Goal: Task Accomplishment & Management: Use online tool/utility

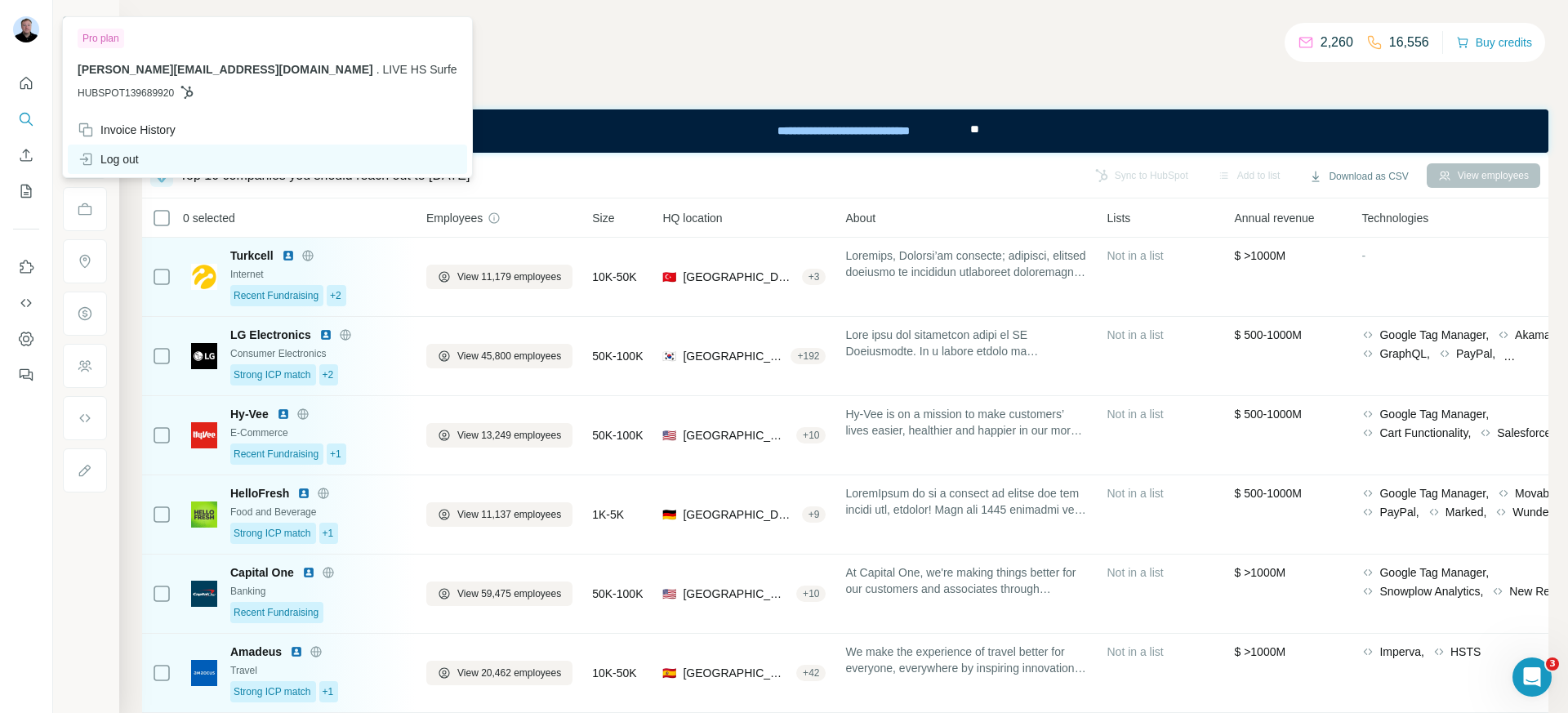
click at [139, 151] on div "Log out" at bounding box center [108, 159] width 62 height 17
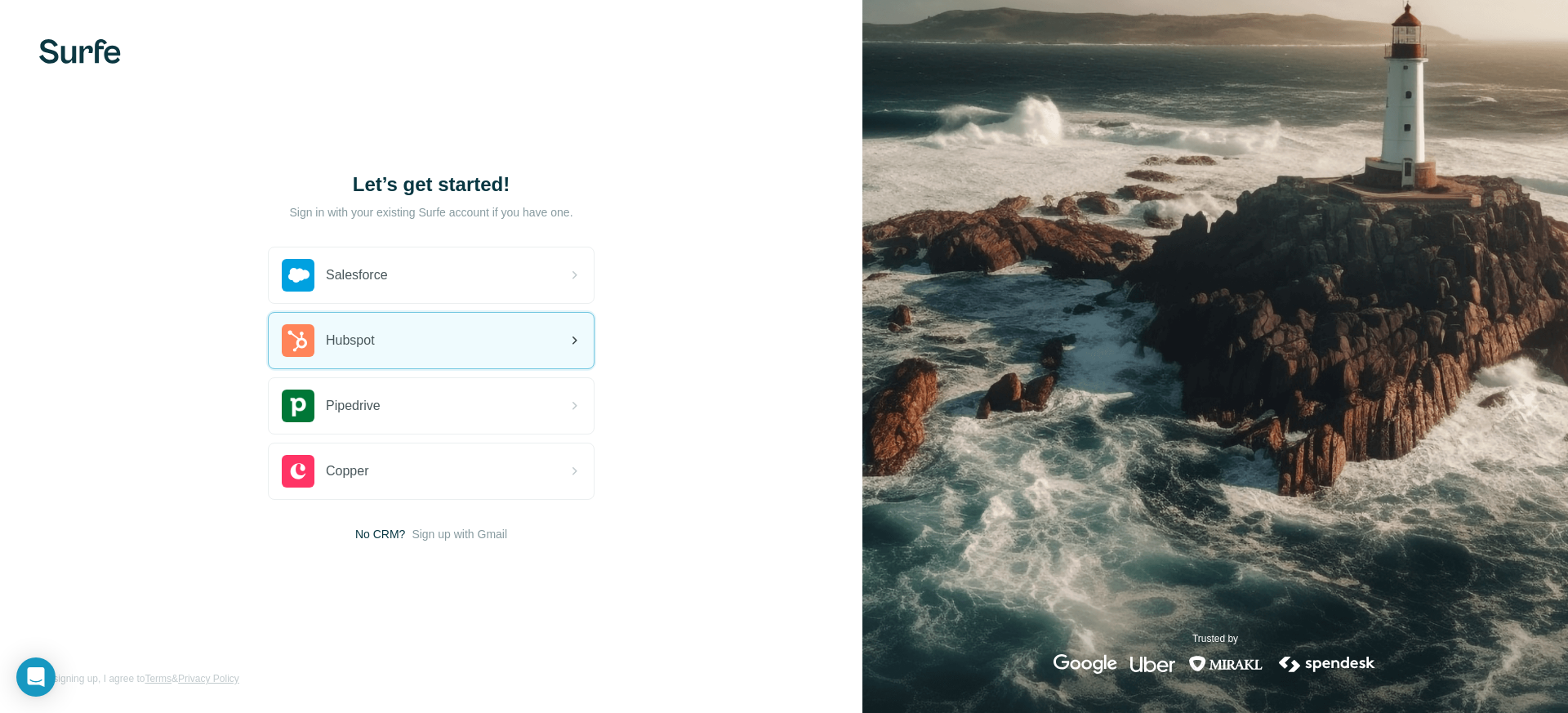
click at [386, 339] on div "Hubspot" at bounding box center [431, 341] width 325 height 55
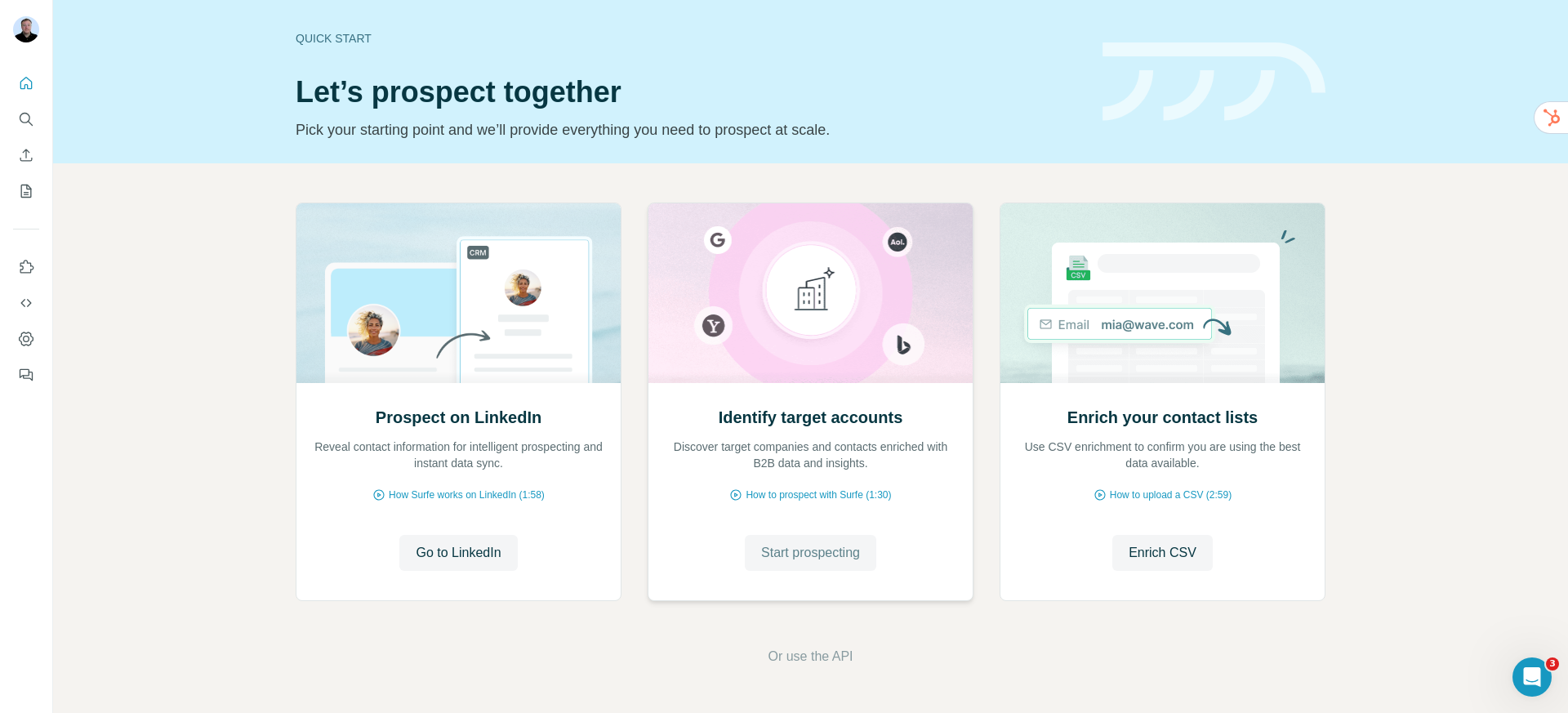
click at [804, 558] on span "Start prospecting" at bounding box center [809, 553] width 99 height 19
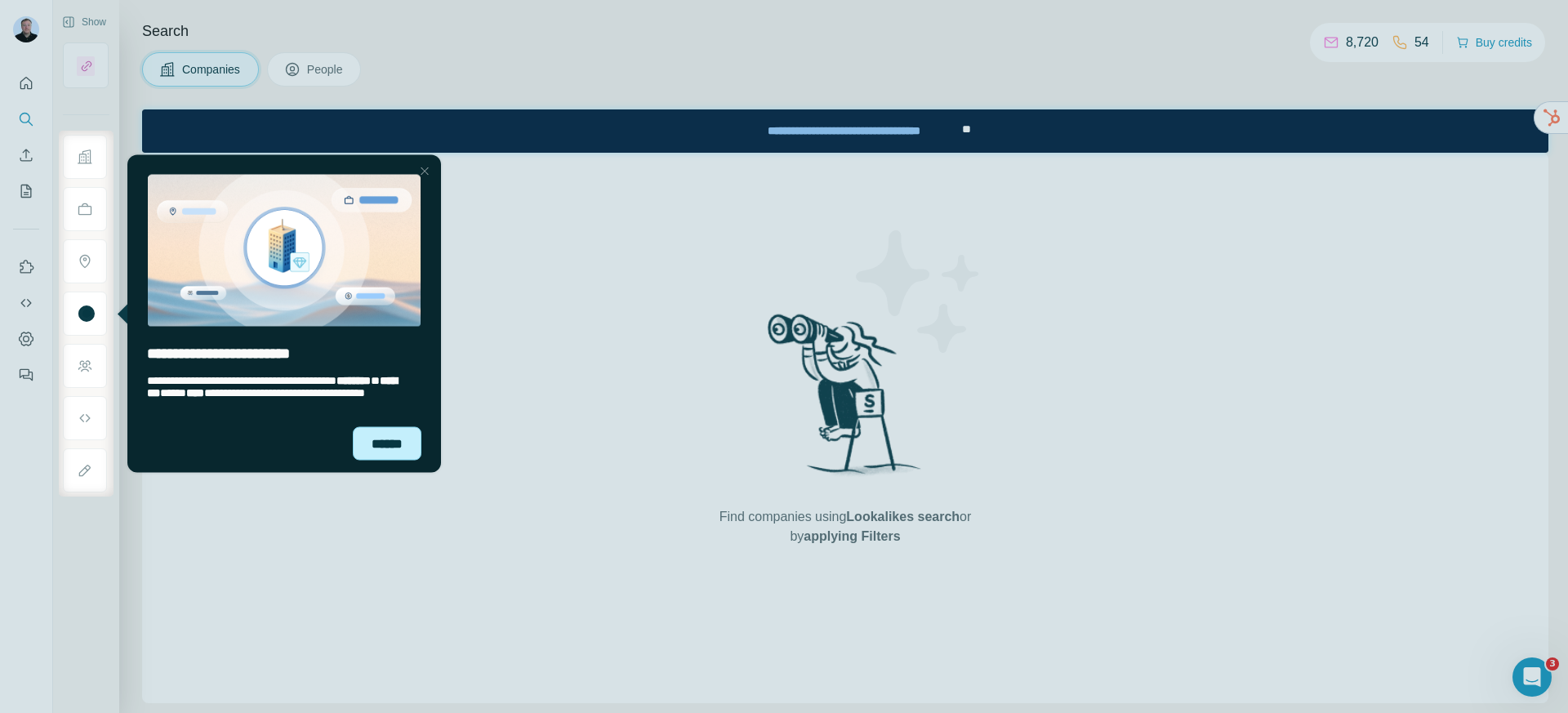
click at [403, 440] on div "******" at bounding box center [387, 443] width 68 height 33
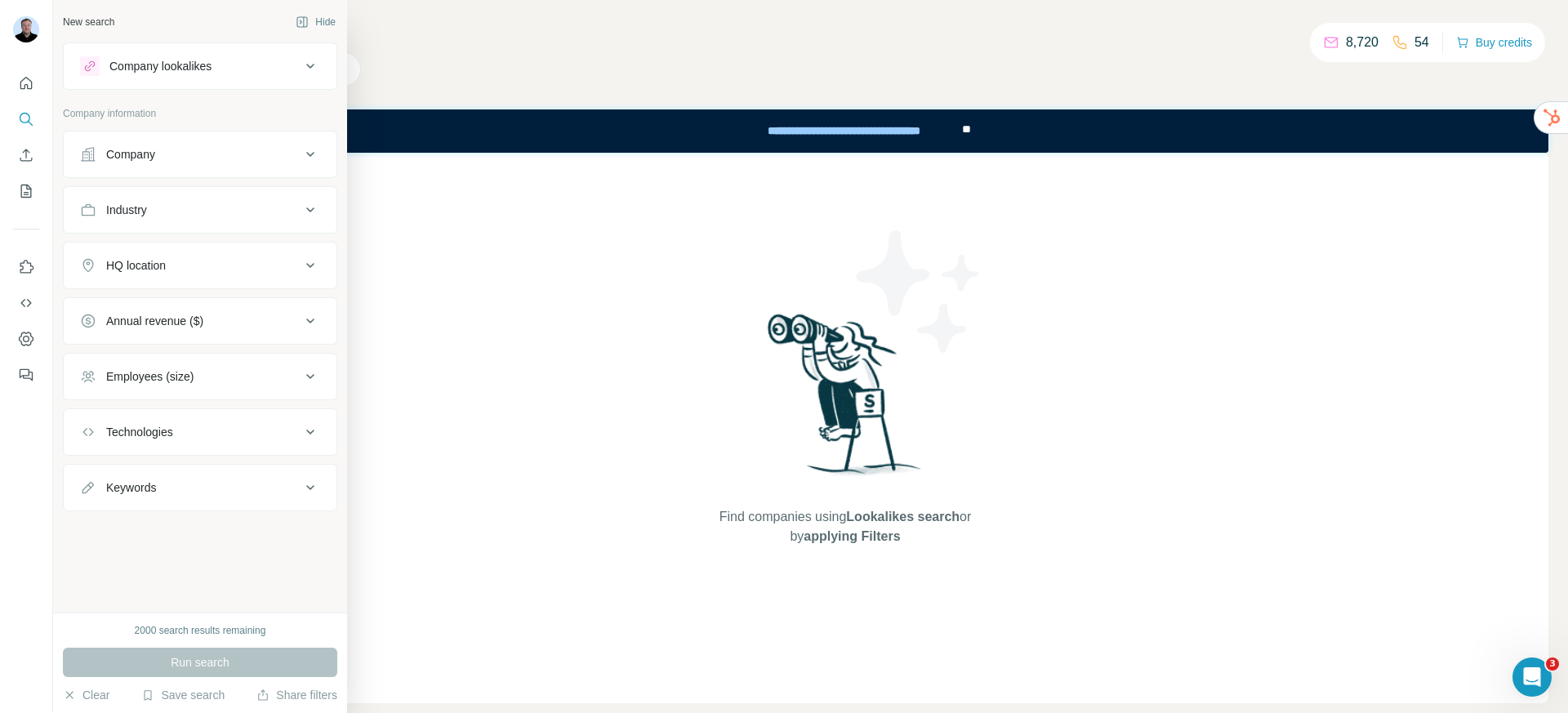
click at [155, 163] on button "Company" at bounding box center [200, 154] width 273 height 40
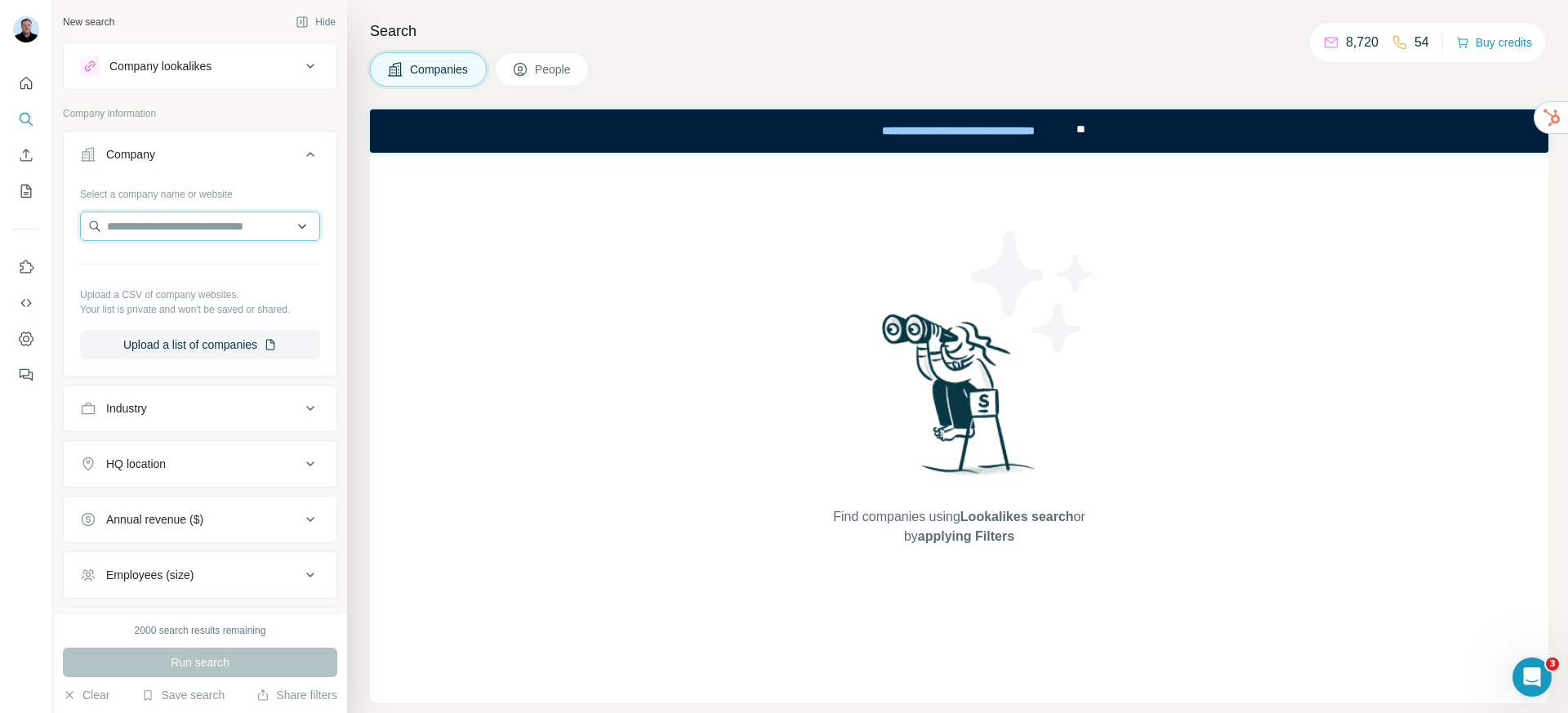
click at [249, 228] on input "text" at bounding box center [200, 227] width 240 height 29
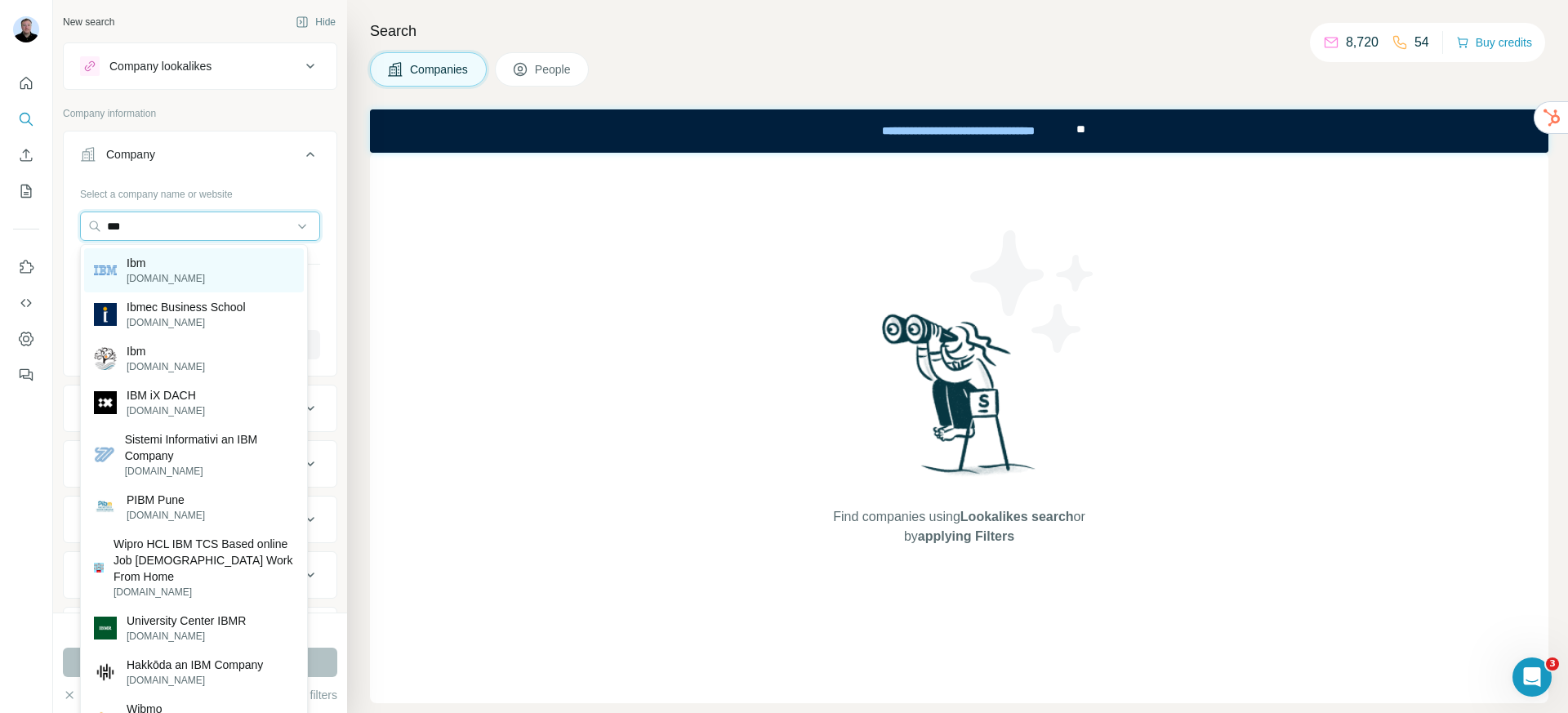
type input "***"
click at [243, 276] on div "Ibm ibm.com" at bounding box center [193, 271] width 220 height 44
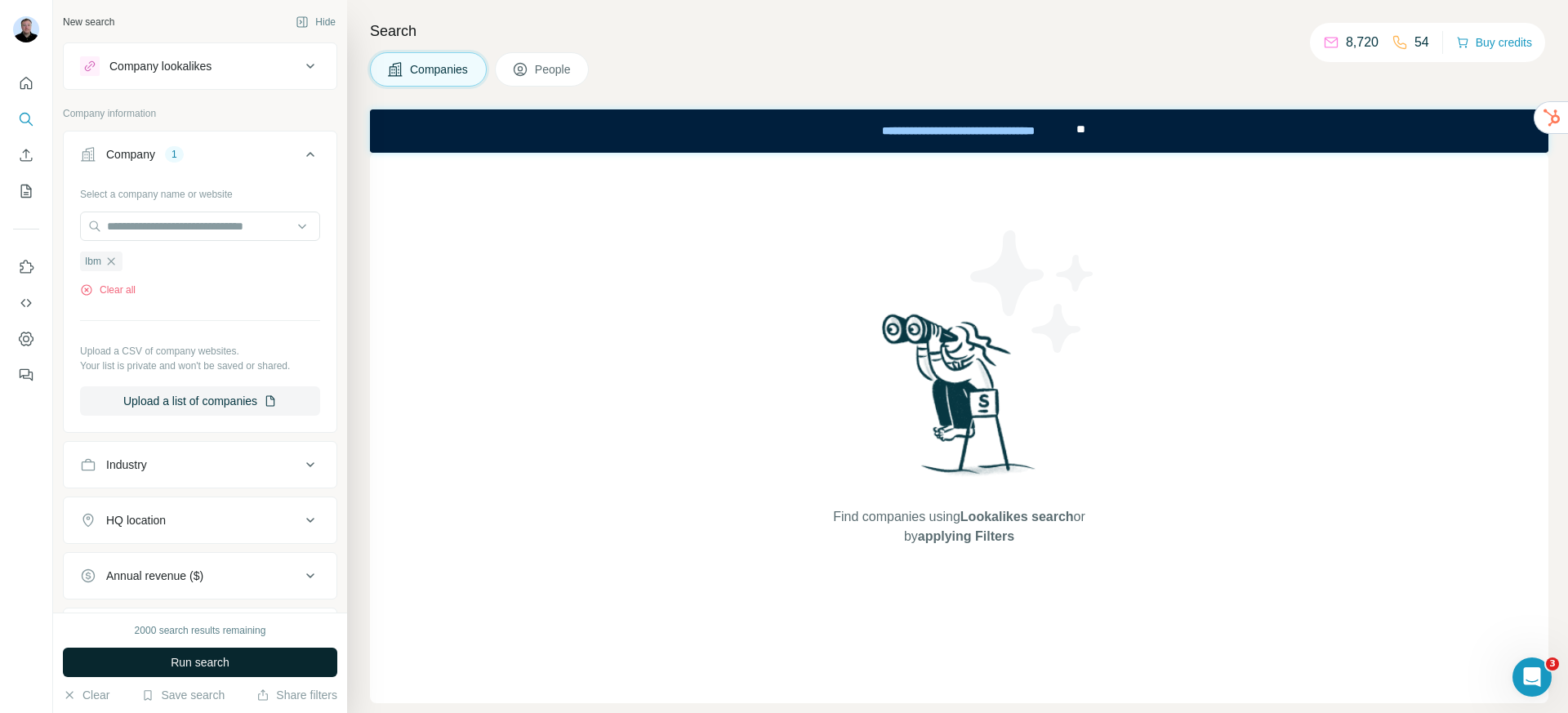
click at [214, 667] on span "Run search" at bounding box center [200, 662] width 59 height 17
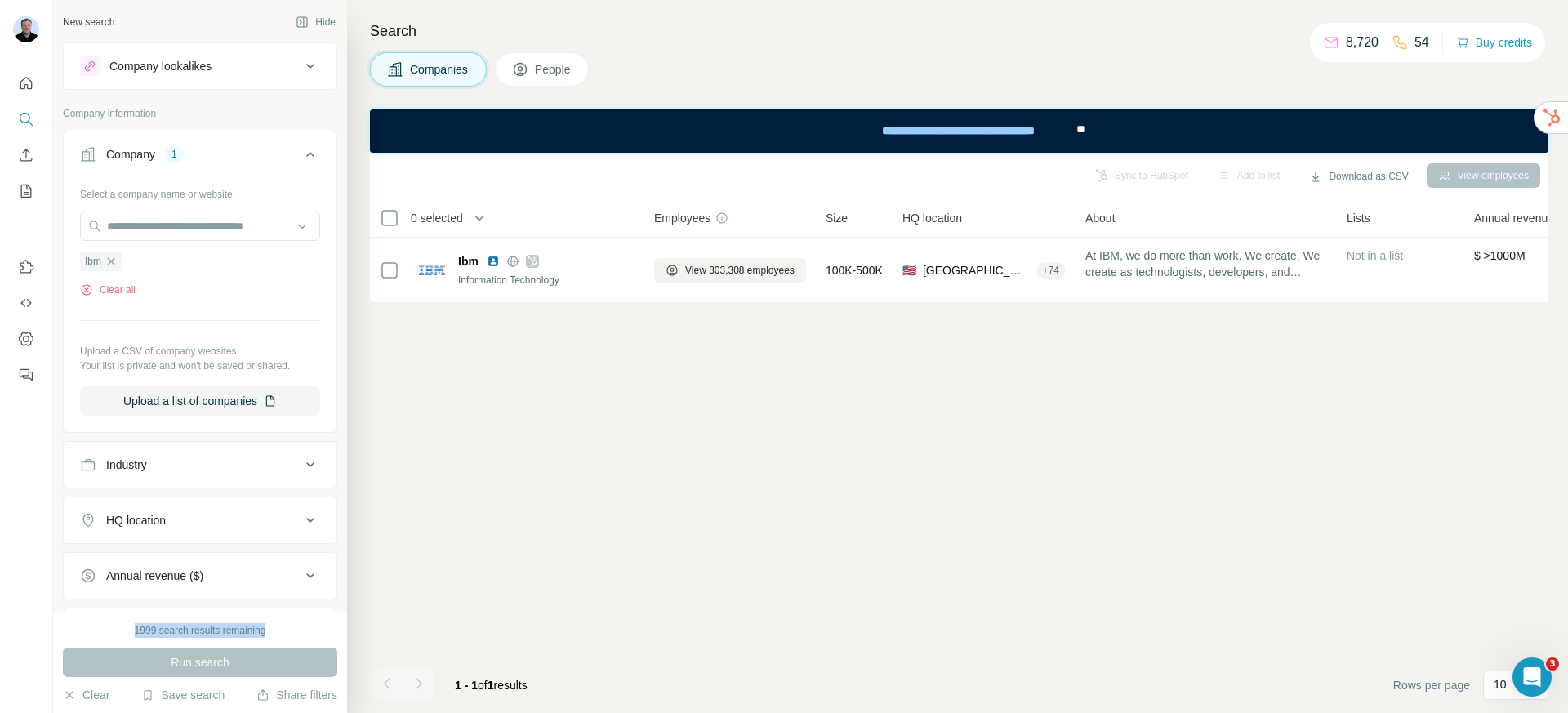
drag, startPoint x: 130, startPoint y: 632, endPoint x: 275, endPoint y: 631, distance: 145.0
click at [275, 631] on div "1999 search results remaining" at bounding box center [200, 631] width 274 height 15
click at [273, 632] on div "1999 search results remaining" at bounding box center [200, 631] width 274 height 15
drag, startPoint x: 127, startPoint y: 631, endPoint x: 285, endPoint y: 631, distance: 158.0
click at [285, 631] on div "1999 search results remaining" at bounding box center [200, 631] width 274 height 15
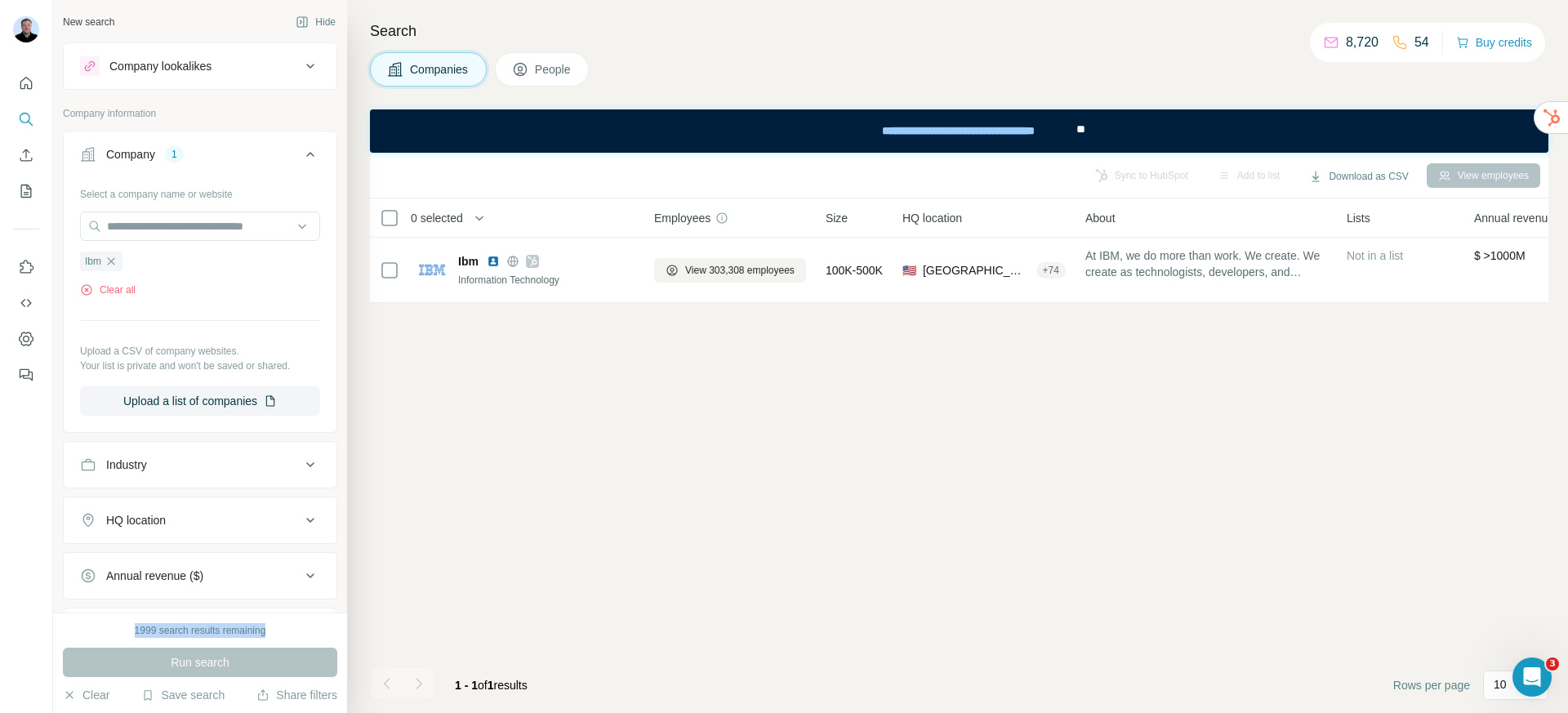
click at [274, 631] on div "1999 search results remaining" at bounding box center [200, 631] width 274 height 15
click at [298, 631] on div "1999 search results remaining" at bounding box center [200, 631] width 274 height 15
click at [178, 625] on div "1999 search results remaining" at bounding box center [200, 631] width 132 height 15
drag, startPoint x: 119, startPoint y: 629, endPoint x: 283, endPoint y: 637, distance: 164.2
click at [283, 637] on div "1999 search results remaining" at bounding box center [200, 631] width 274 height 15
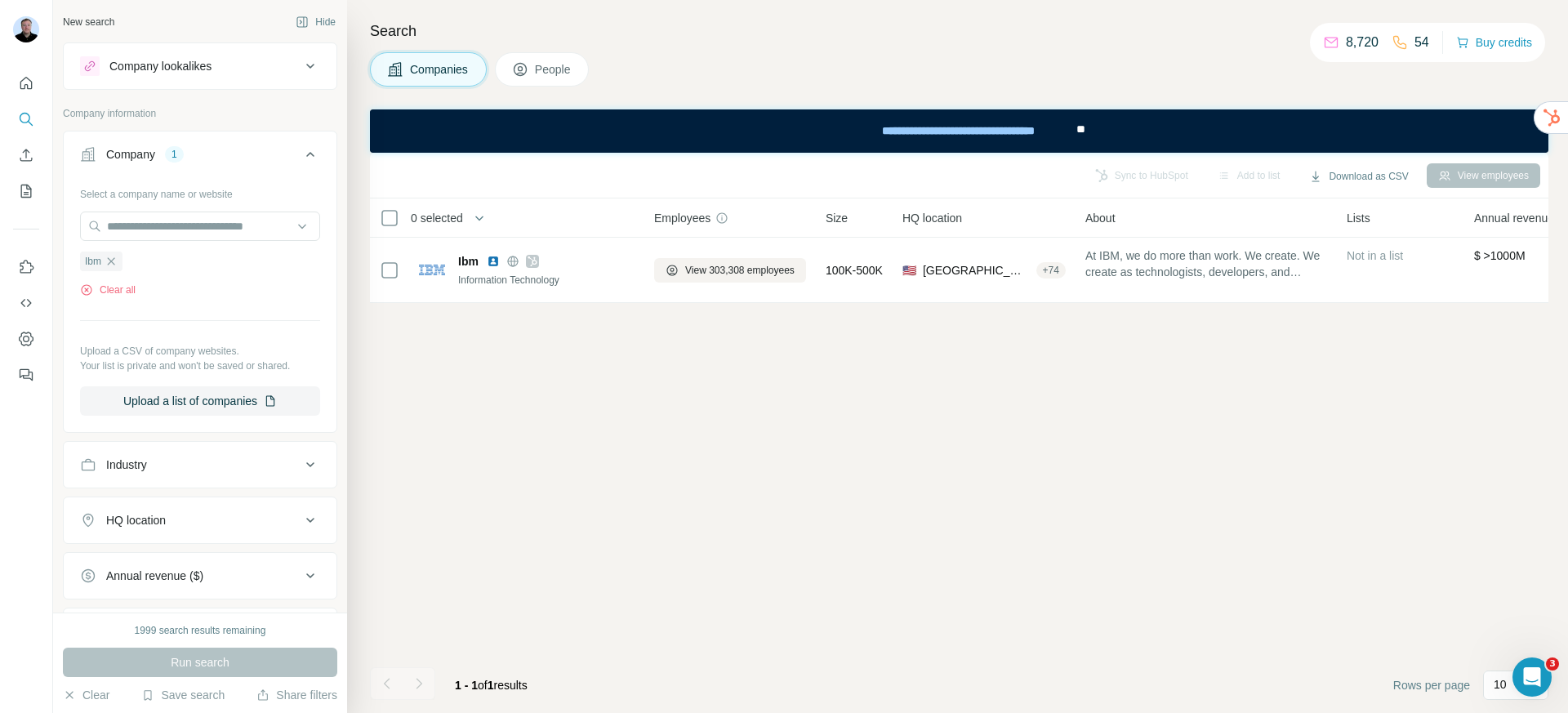
click at [154, 634] on div "1999 search results remaining" at bounding box center [200, 631] width 132 height 15
drag, startPoint x: 155, startPoint y: 633, endPoint x: 254, endPoint y: 635, distance: 99.0
click at [254, 635] on div "1999 search results remaining" at bounding box center [200, 631] width 132 height 15
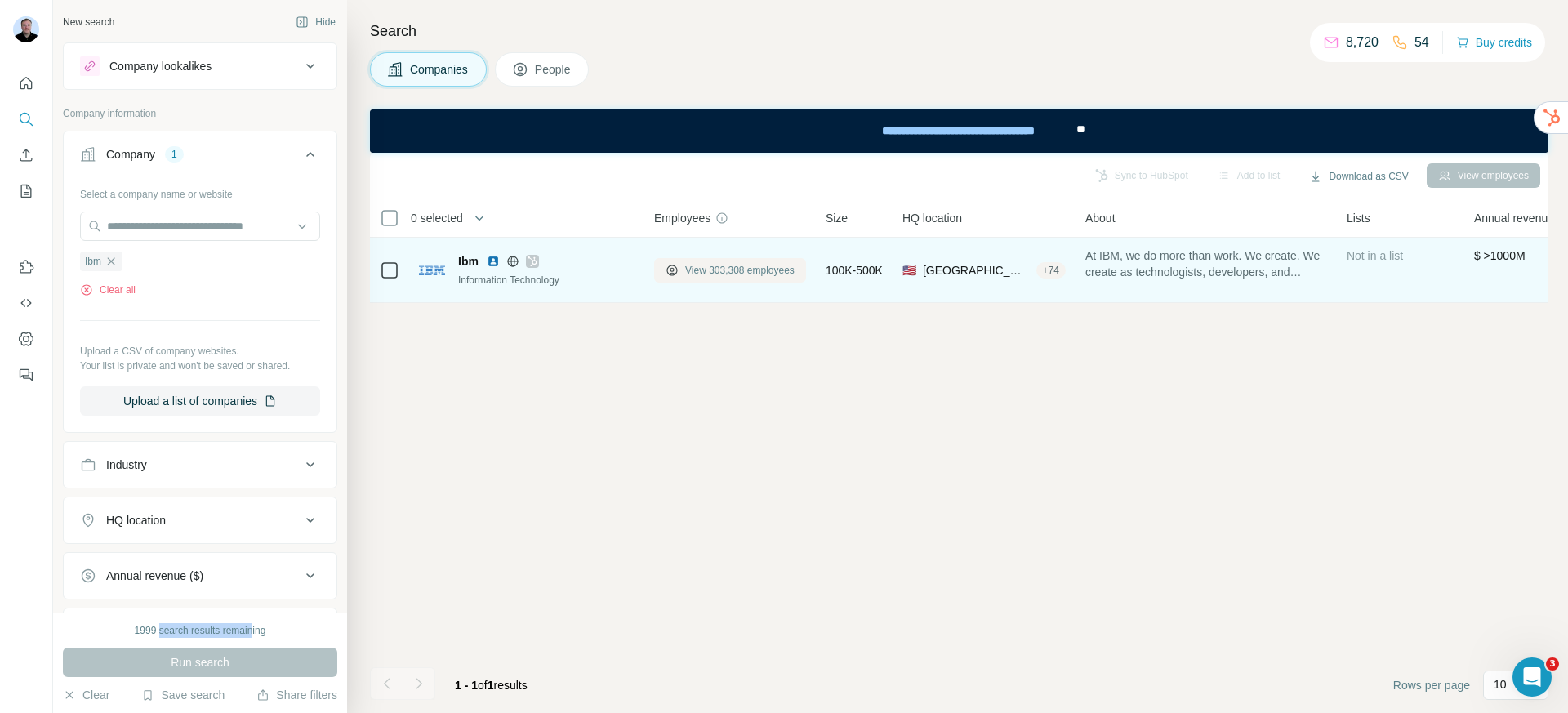
click at [696, 272] on span "View 303,308 employees" at bounding box center [739, 271] width 110 height 15
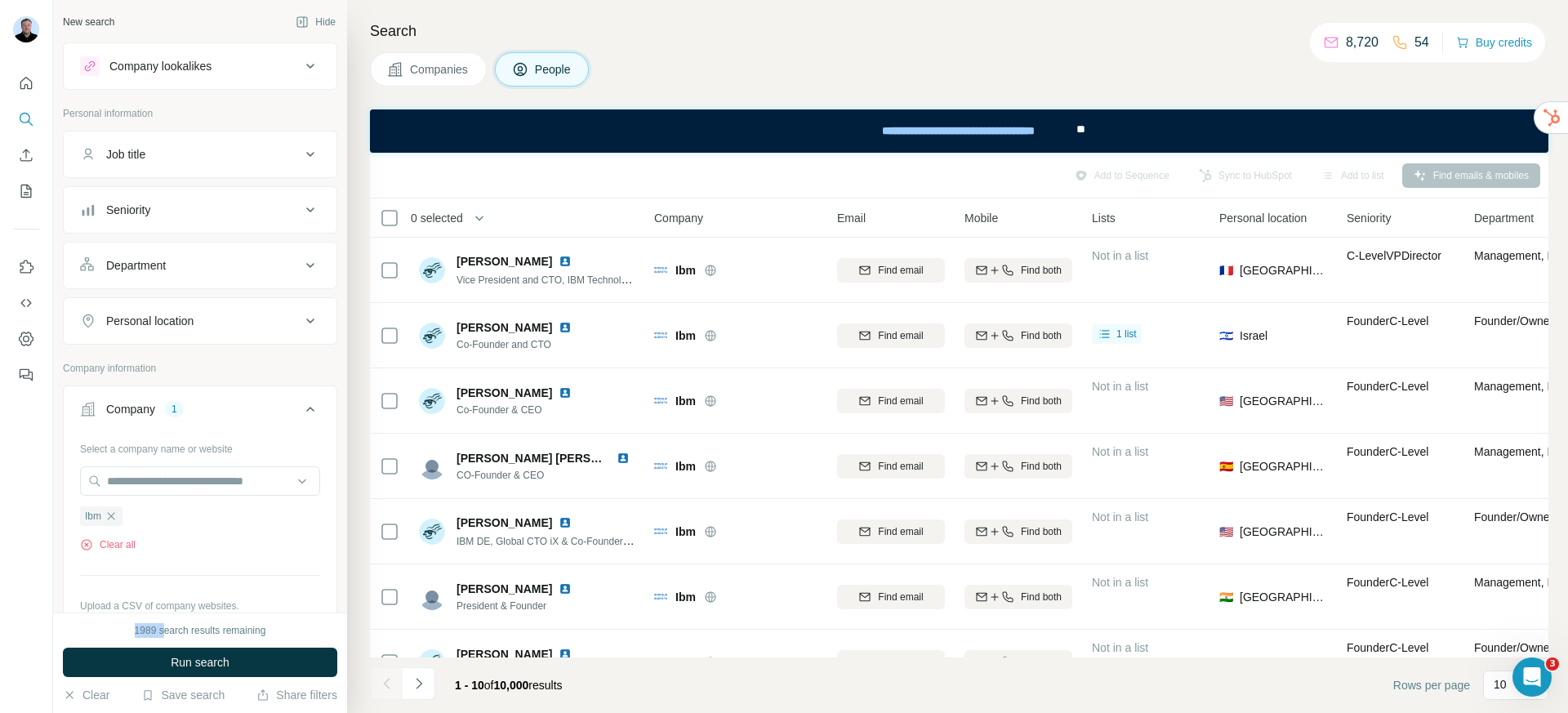
drag, startPoint x: 132, startPoint y: 637, endPoint x: 160, endPoint y: 628, distance: 29.4
click at [160, 628] on div "1989 search results remaining" at bounding box center [200, 631] width 132 height 15
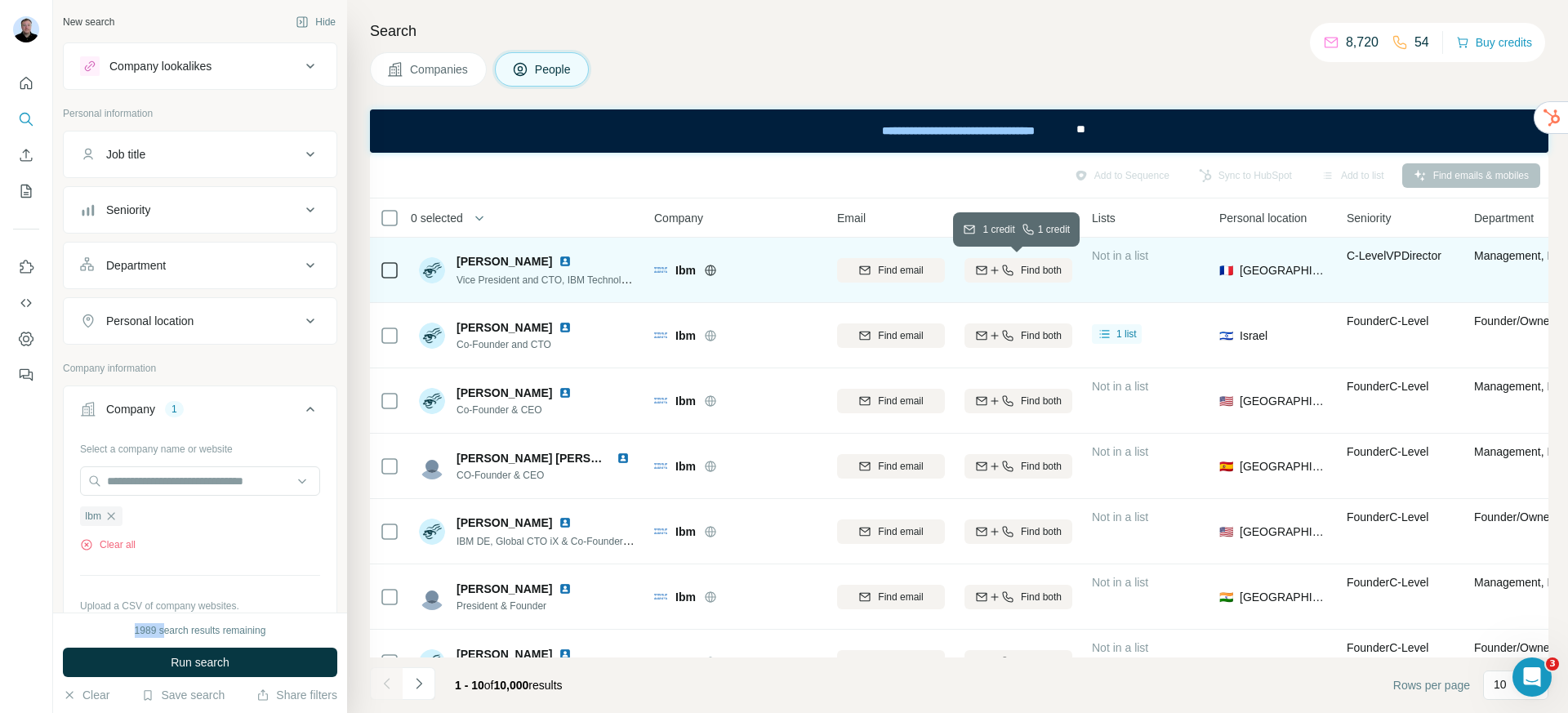
click at [1020, 268] on span "Find both" at bounding box center [1040, 271] width 41 height 15
drag, startPoint x: 271, startPoint y: 632, endPoint x: 138, endPoint y: 631, distance: 133.0
click at [138, 631] on div "1989 search results remaining" at bounding box center [200, 631] width 274 height 15
click at [249, 637] on div "1989 search results remaining" at bounding box center [200, 631] width 132 height 15
click at [165, 161] on div "Job title" at bounding box center [190, 155] width 220 height 17
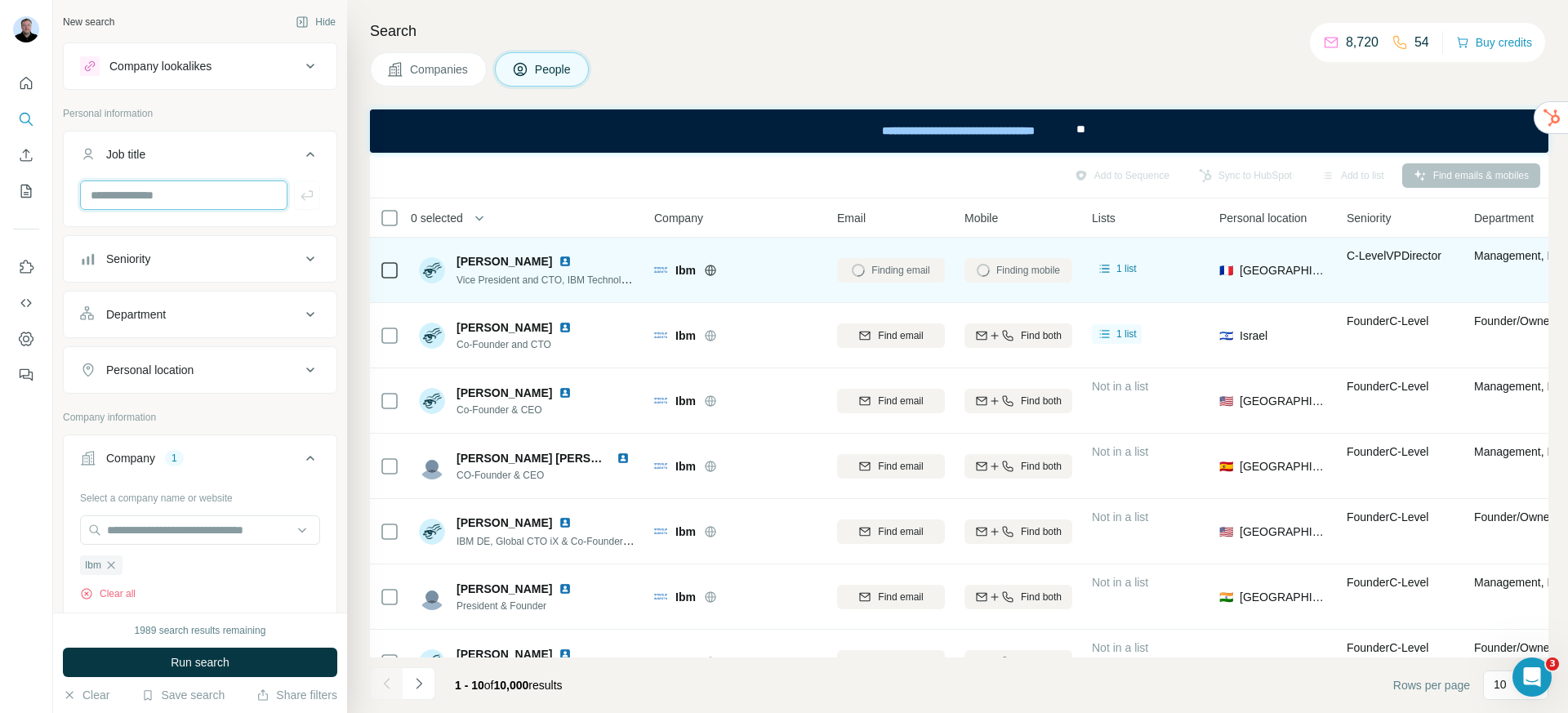
click at [180, 197] on input "text" at bounding box center [183, 195] width 207 height 29
type input "**********"
click at [299, 202] on icon "button" at bounding box center [308, 195] width 17 height 17
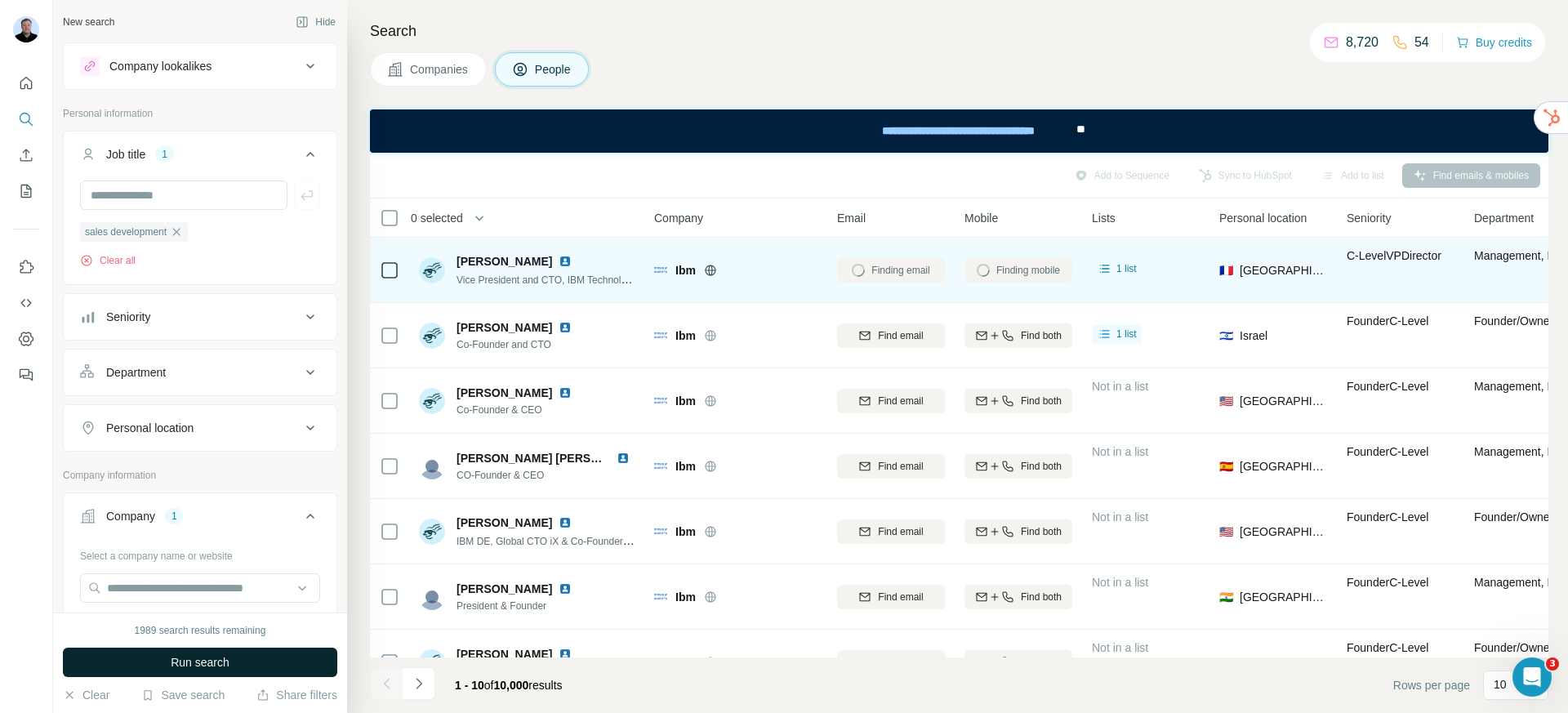
click at [241, 666] on button "Run search" at bounding box center [200, 662] width 274 height 29
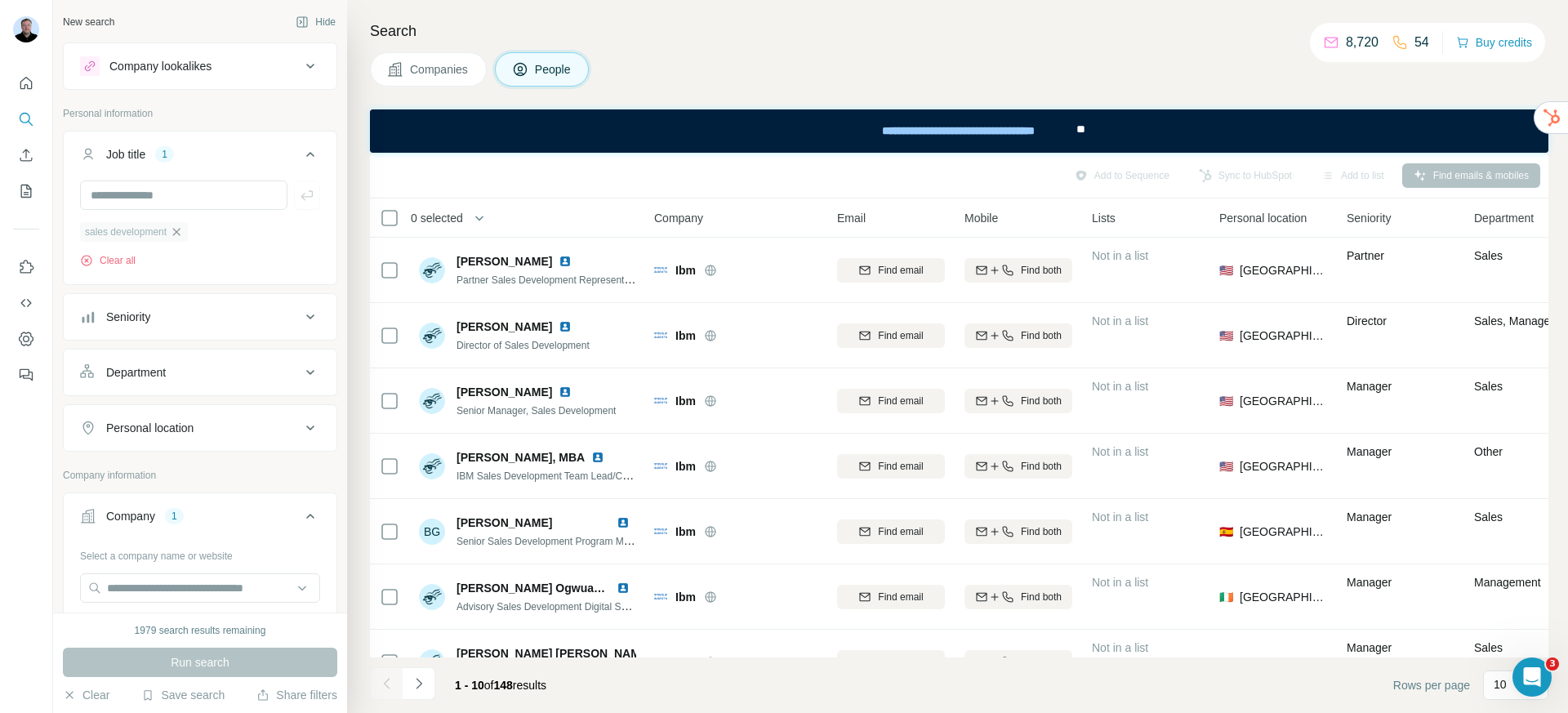
click at [179, 232] on icon "button" at bounding box center [176, 232] width 13 height 13
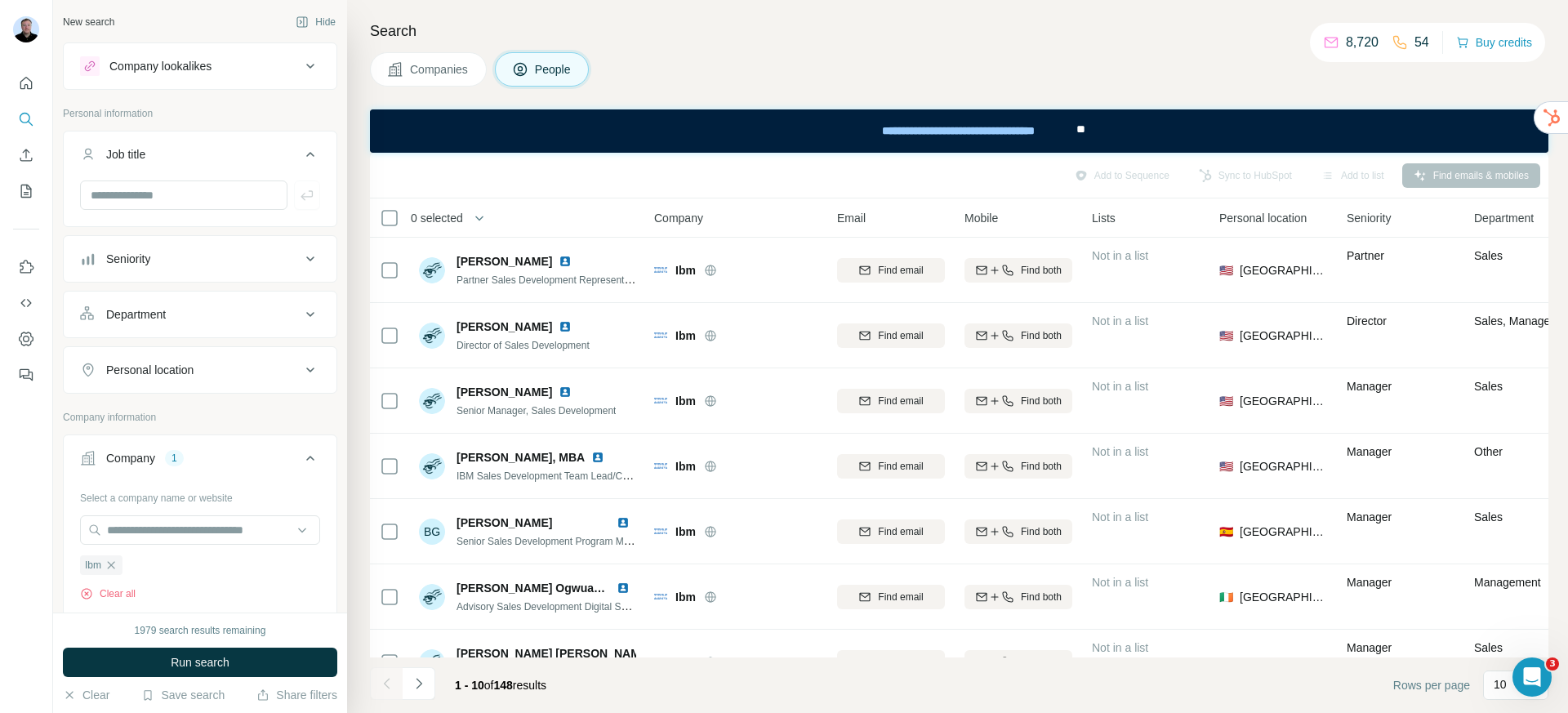
click at [420, 76] on span "Companies" at bounding box center [439, 70] width 60 height 17
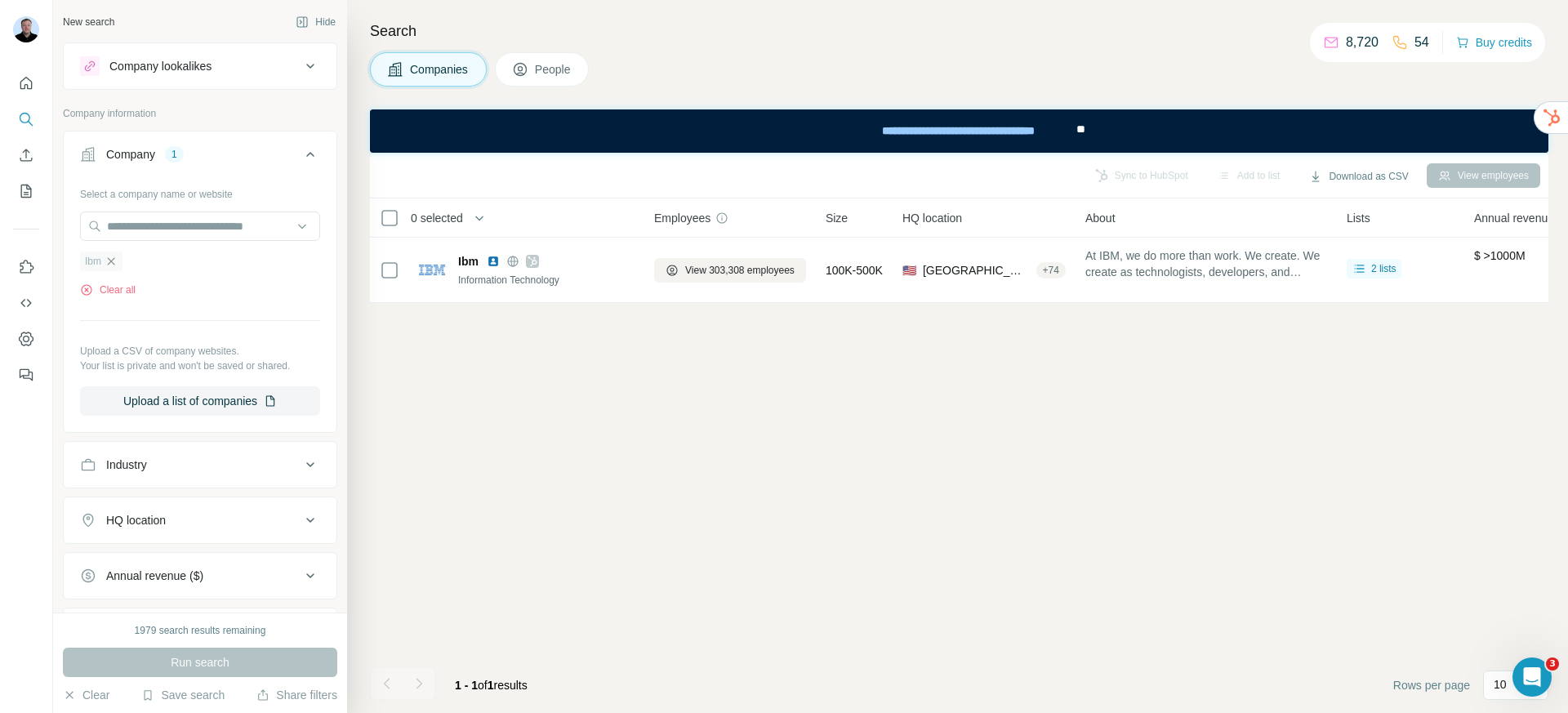
click at [108, 263] on icon "button" at bounding box center [111, 262] width 13 height 13
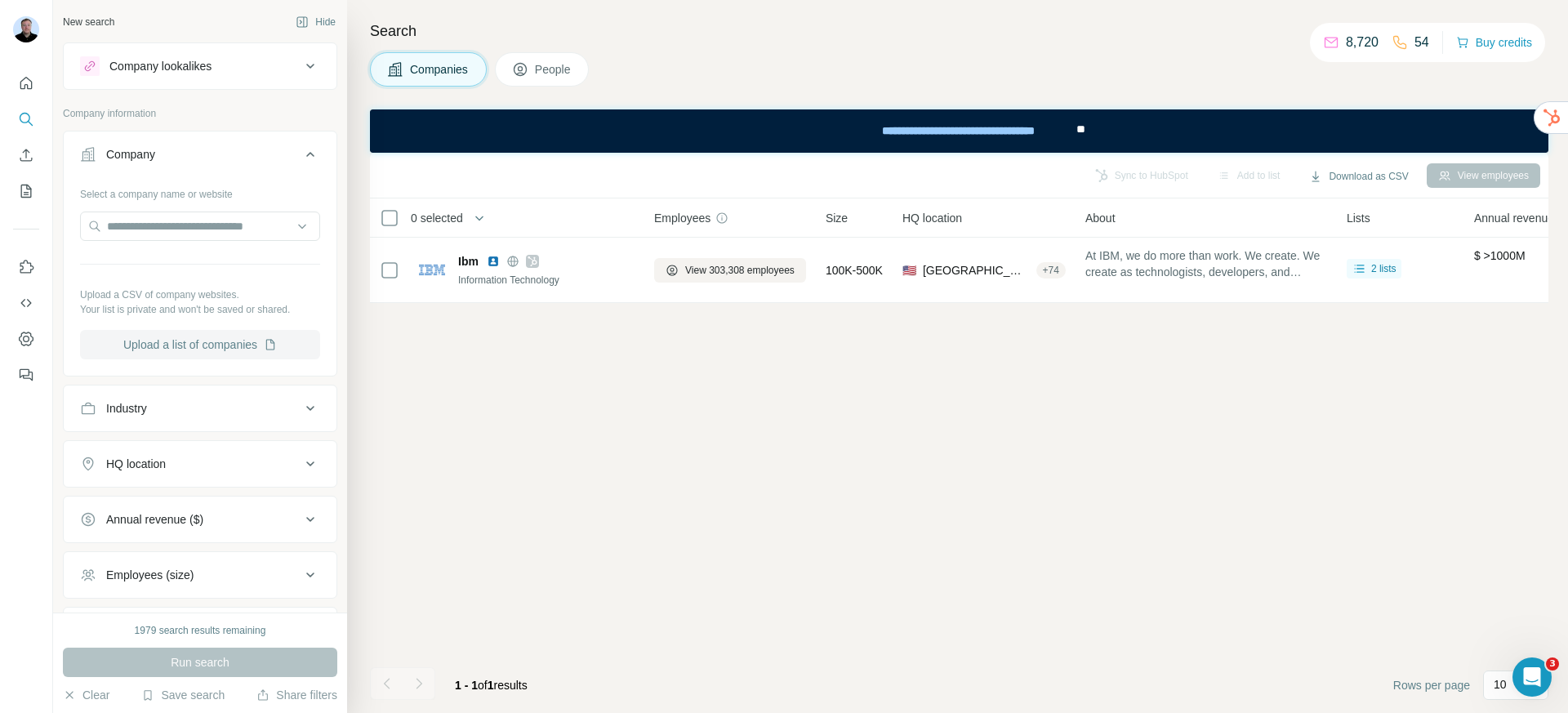
click at [153, 350] on button "Upload a list of companies" at bounding box center [200, 345] width 240 height 29
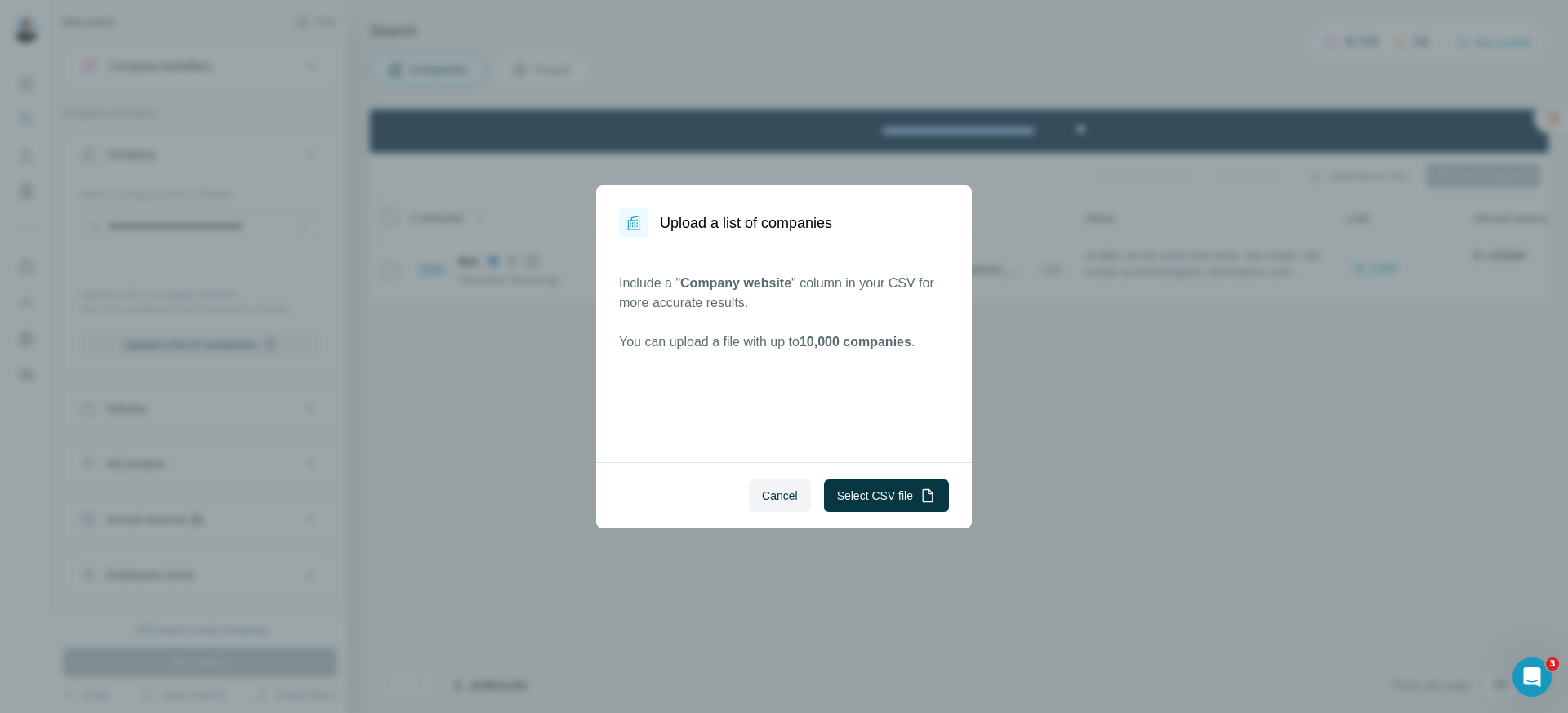
click at [789, 503] on button "Cancel" at bounding box center [779, 496] width 62 height 32
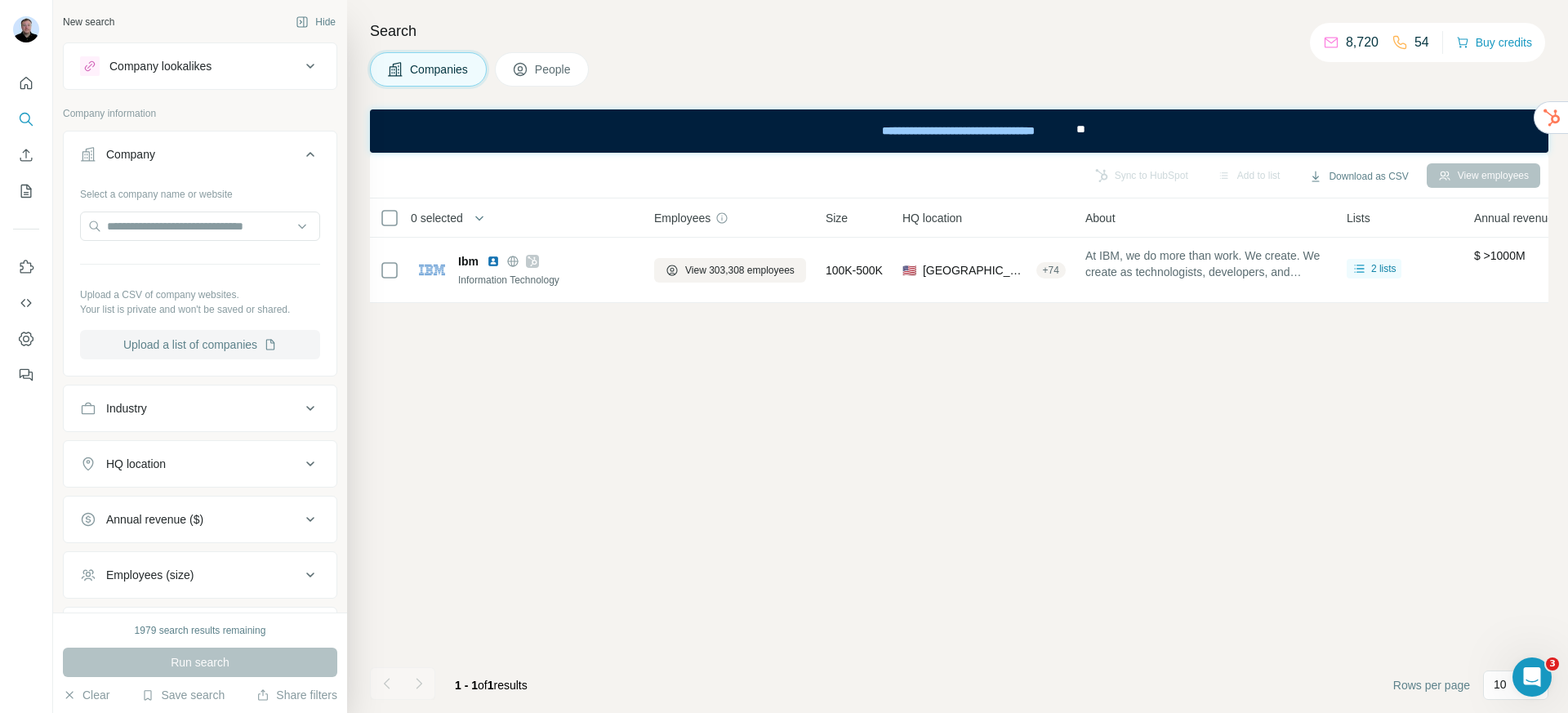
click at [180, 342] on button "Upload a list of companies" at bounding box center [200, 345] width 240 height 29
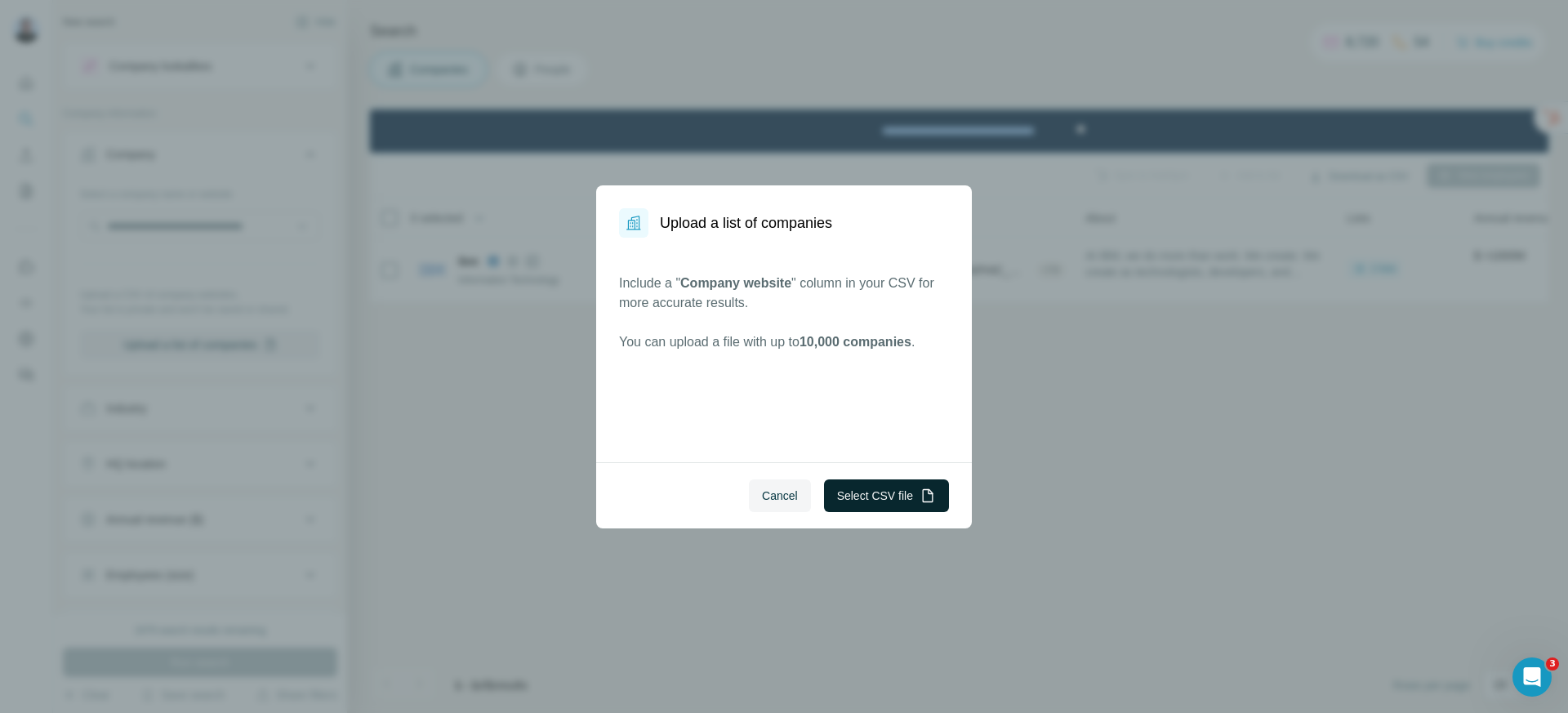
click at [886, 508] on button "Select CSV file" at bounding box center [887, 496] width 125 height 32
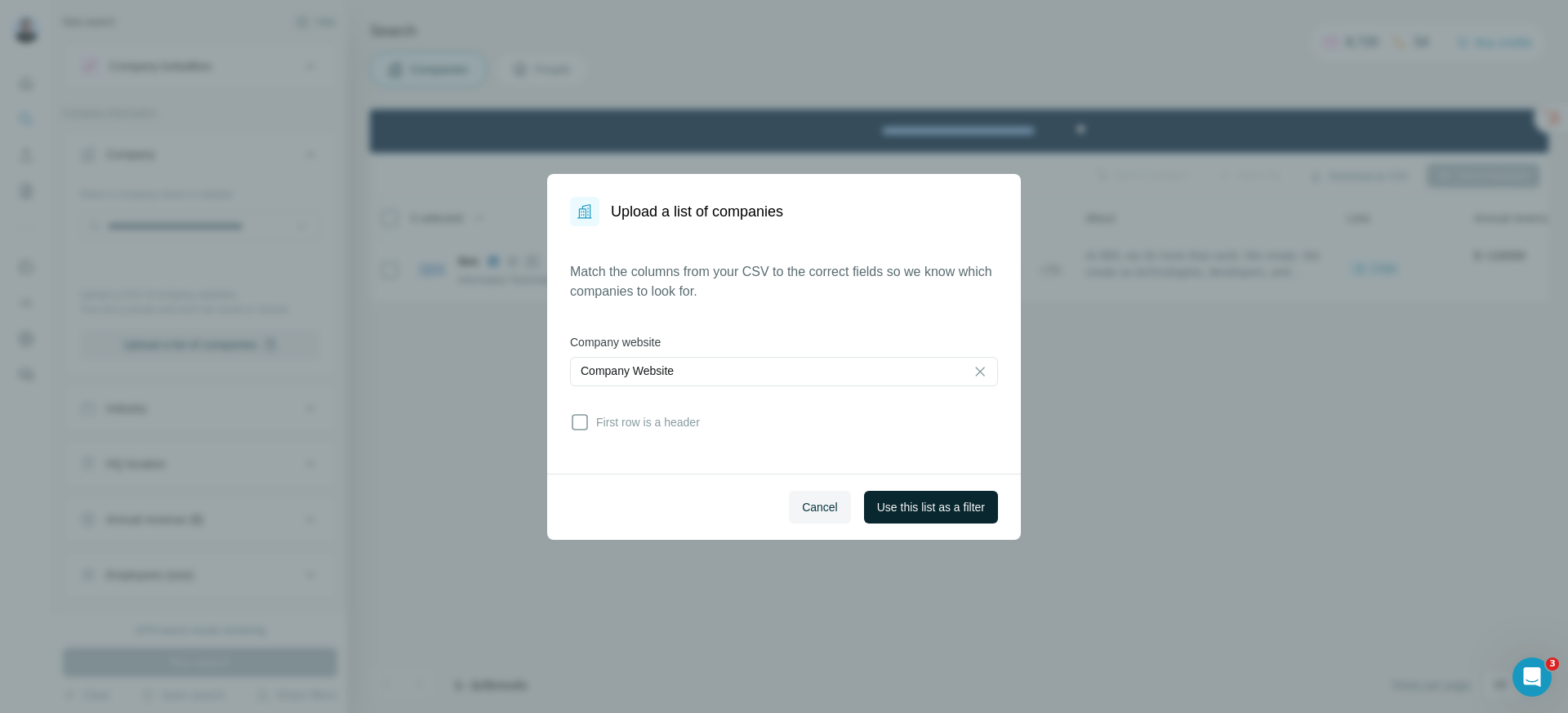
click at [919, 506] on span "Use this list as a filter" at bounding box center [930, 508] width 108 height 17
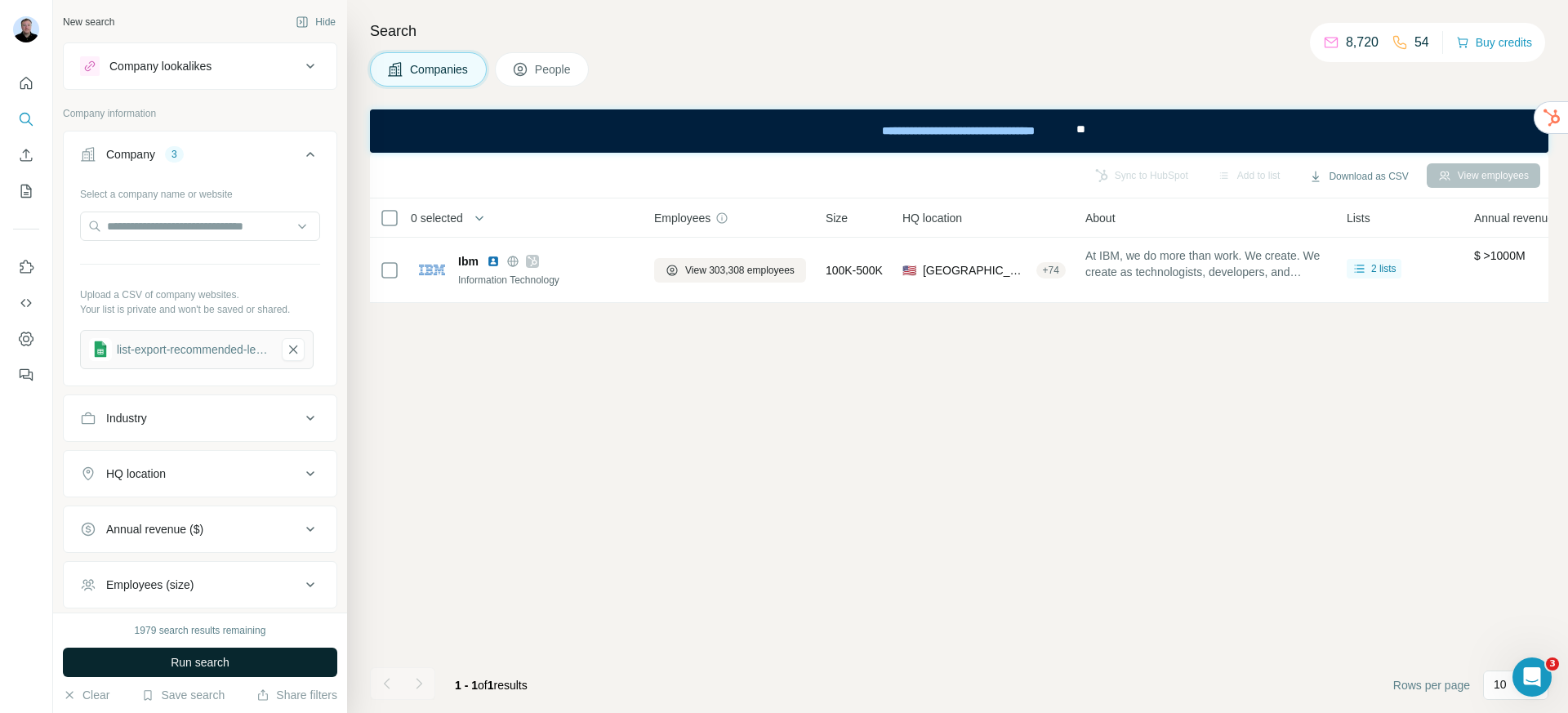
click at [205, 670] on span "Run search" at bounding box center [200, 662] width 59 height 17
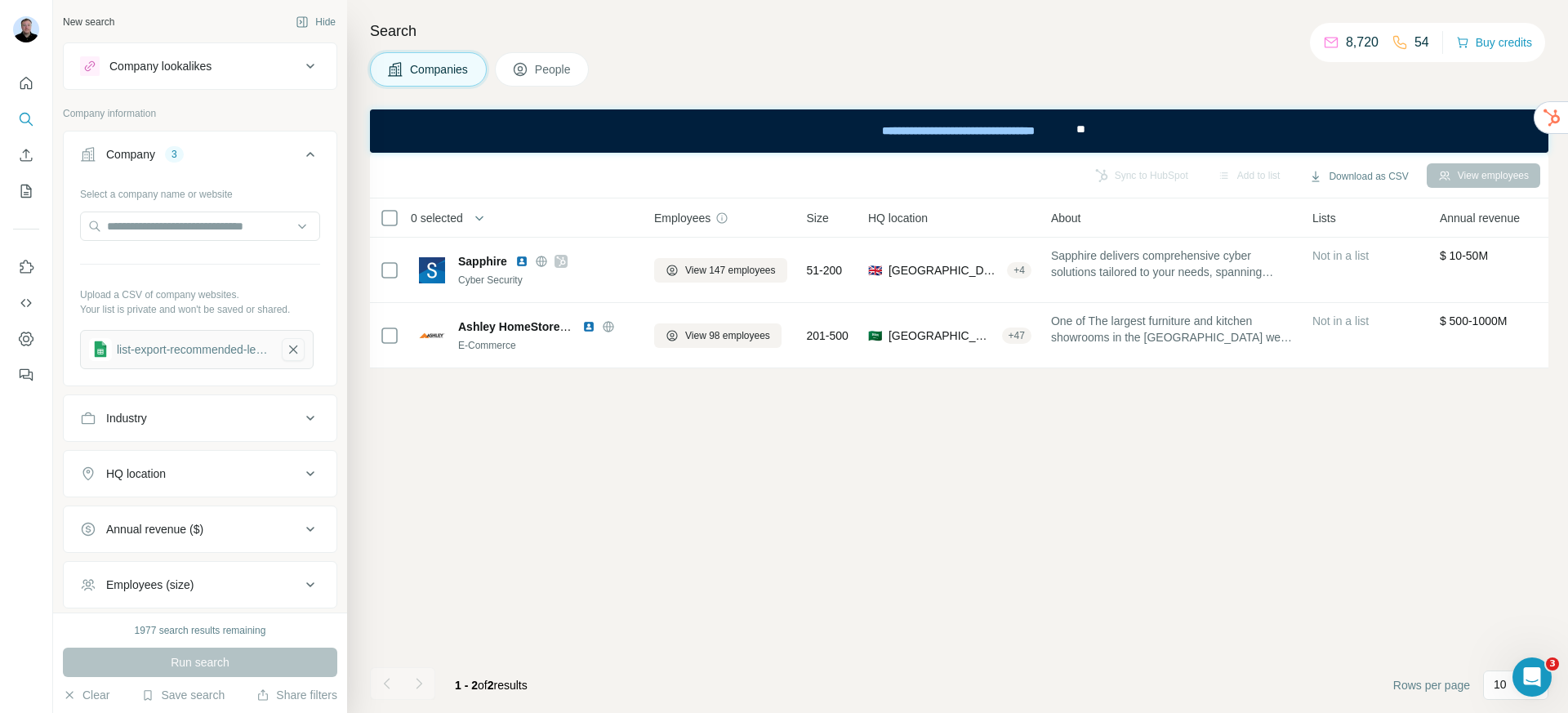
click at [295, 350] on icon "button" at bounding box center [293, 350] width 15 height 17
click at [183, 352] on button "Upload a list of companies" at bounding box center [200, 345] width 240 height 29
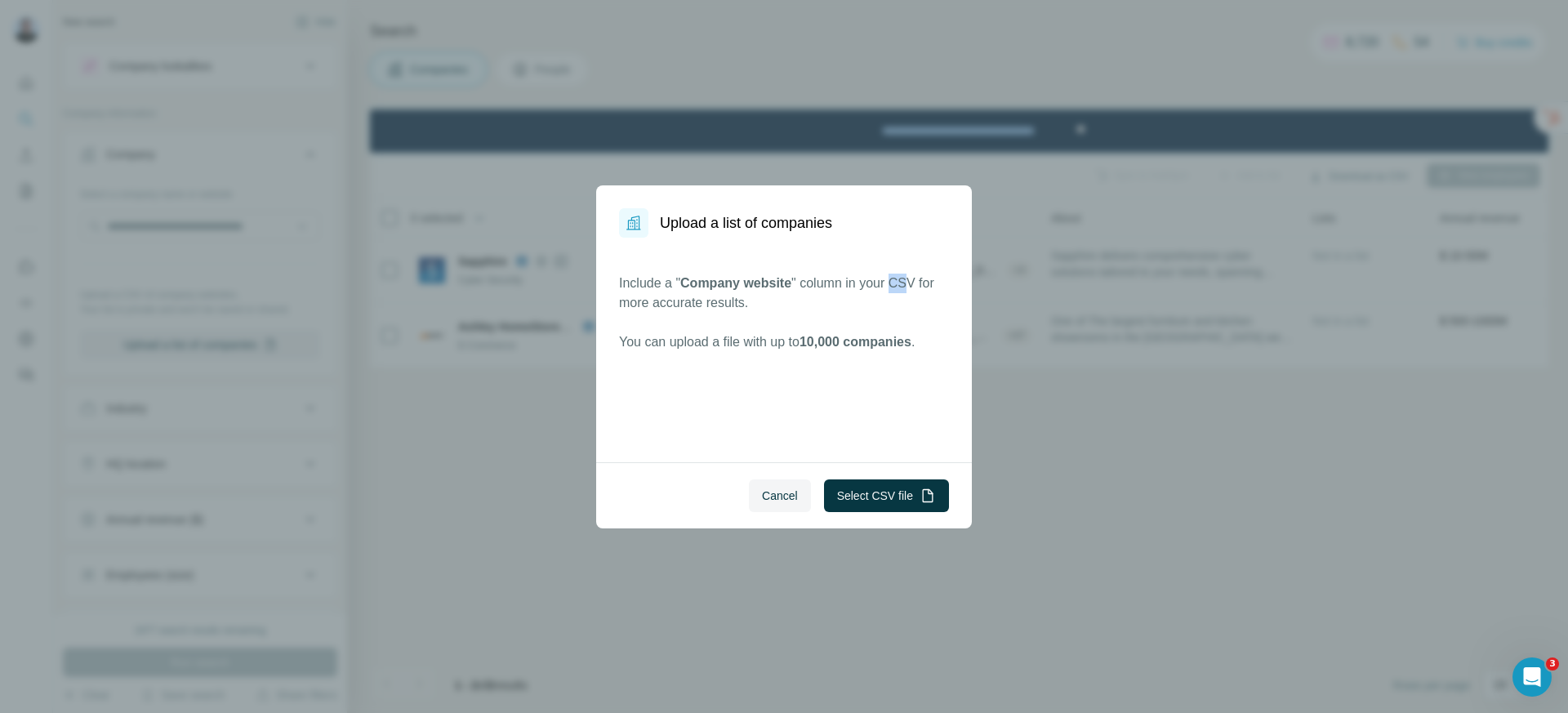
drag, startPoint x: 901, startPoint y: 287, endPoint x: 922, endPoint y: 287, distance: 21.0
click at [922, 287] on p "Include a " Company website " column in your CSV for more accurate results." at bounding box center [784, 293] width 330 height 40
drag, startPoint x: 687, startPoint y: 285, endPoint x: 797, endPoint y: 286, distance: 110.0
click at [797, 286] on p "Include a " Company website " column in your CSV for more accurate results." at bounding box center [784, 293] width 330 height 40
click at [780, 503] on button "Cancel" at bounding box center [779, 496] width 62 height 32
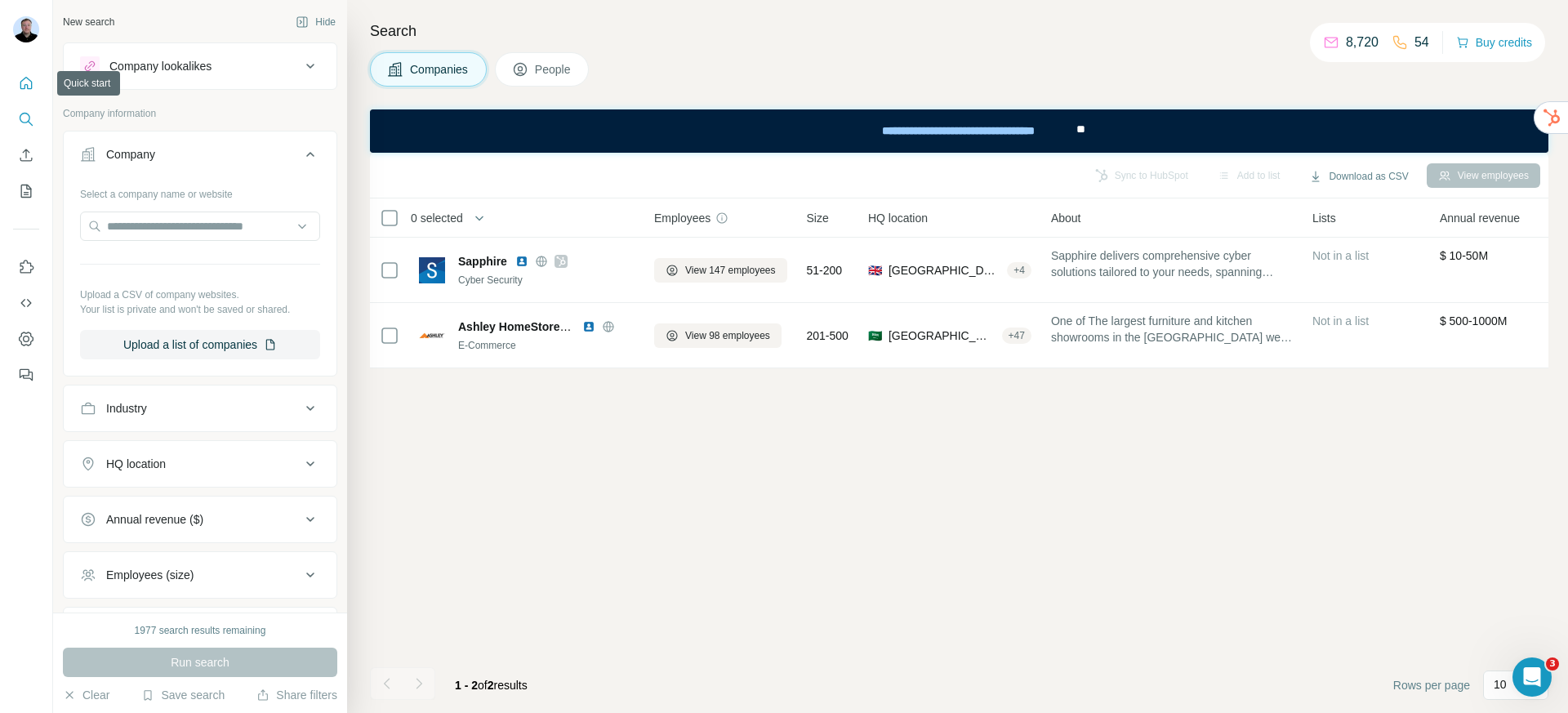
click at [25, 77] on icon "Quick start" at bounding box center [26, 82] width 12 height 12
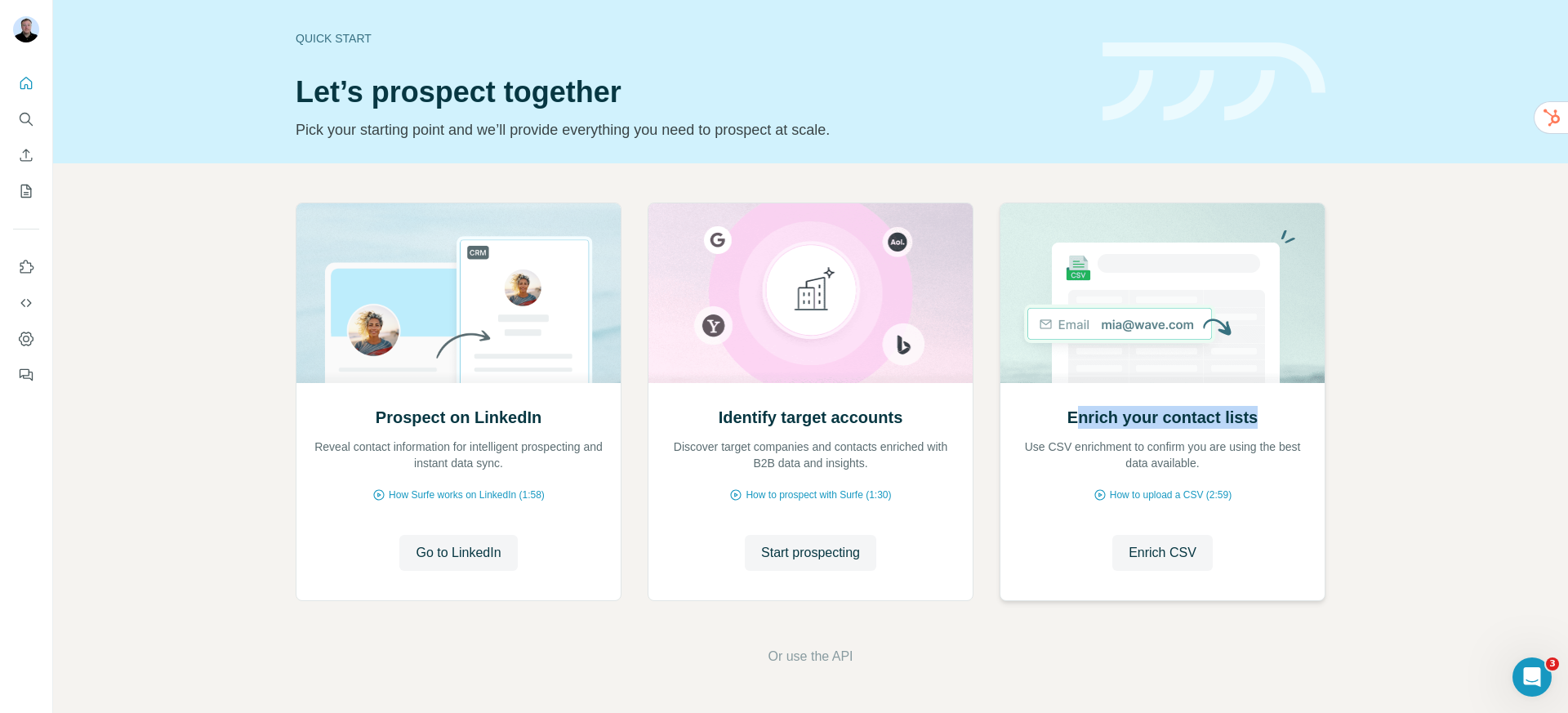
drag, startPoint x: 1074, startPoint y: 423, endPoint x: 1254, endPoint y: 426, distance: 180.0
click at [1254, 426] on h2 "Enrich your contact lists" at bounding box center [1162, 417] width 191 height 23
click at [1146, 544] on span "Enrich CSV" at bounding box center [1163, 553] width 68 height 19
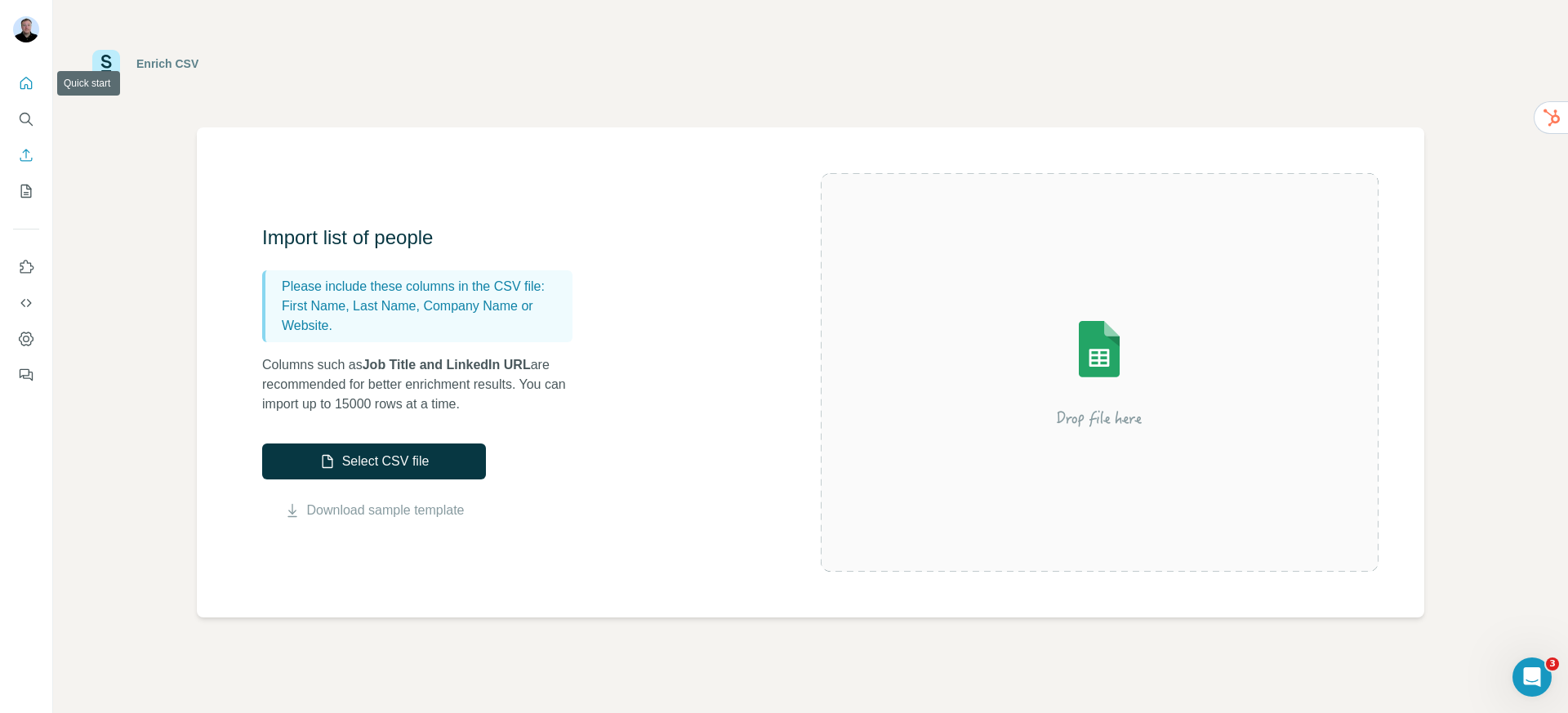
click at [18, 72] on button "Quick start" at bounding box center [26, 83] width 26 height 29
